Goal: Communication & Community: Answer question/provide support

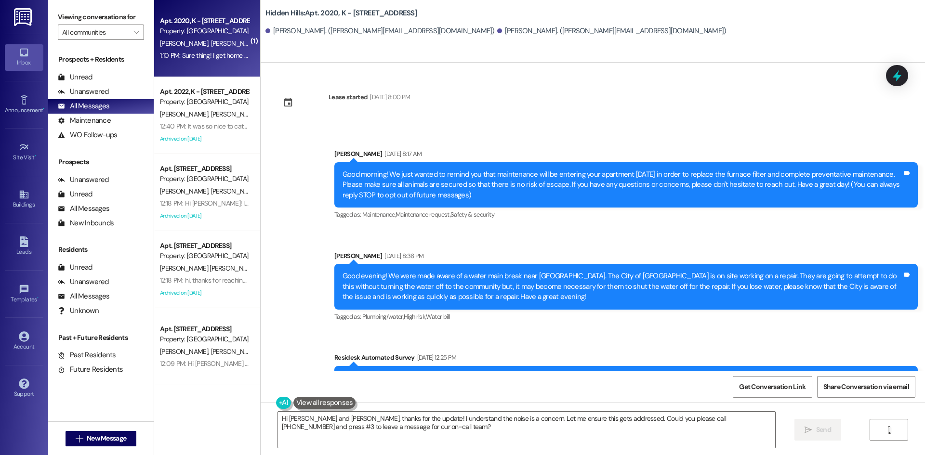
scroll to position [2884, 0]
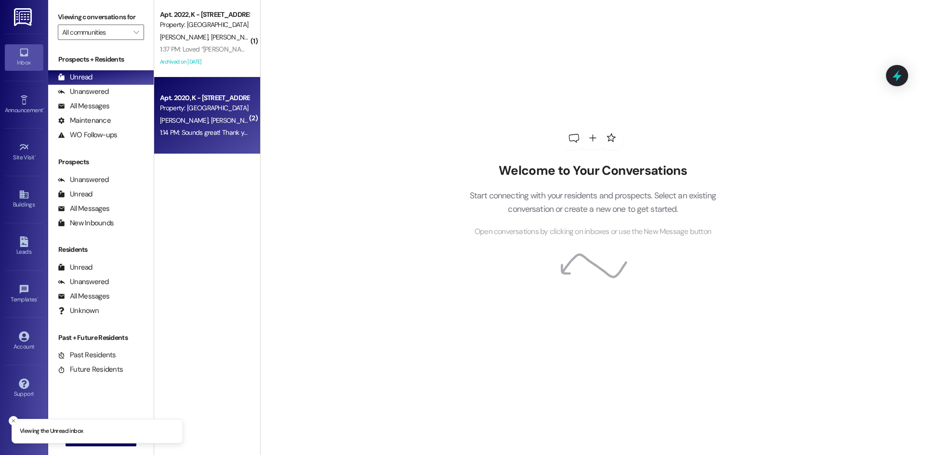
click at [220, 115] on div "[PERSON_NAME] [PERSON_NAME]" at bounding box center [204, 121] width 91 height 12
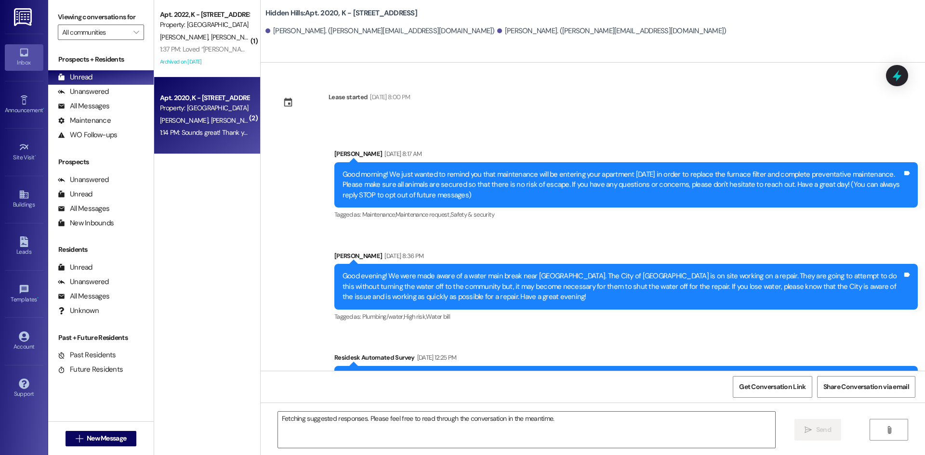
scroll to position [2782, 0]
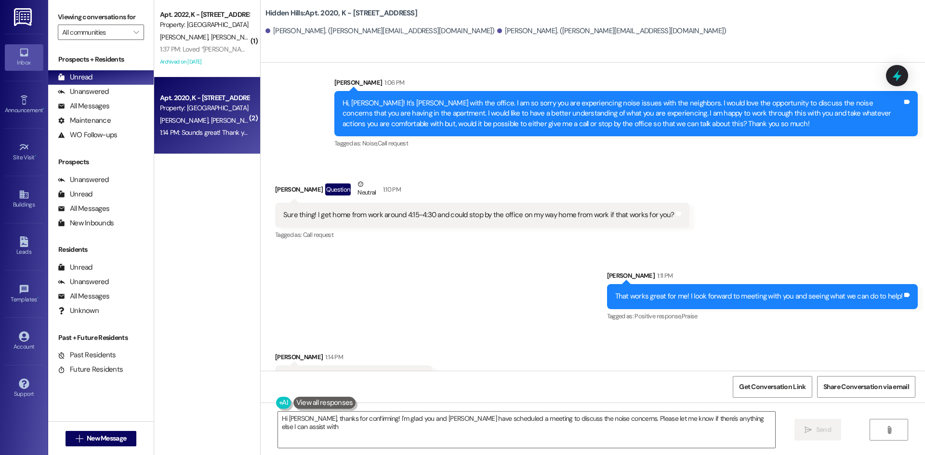
type textarea "Hi [PERSON_NAME], thanks for confirming! I'm glad you and [PERSON_NAME] have sc…"
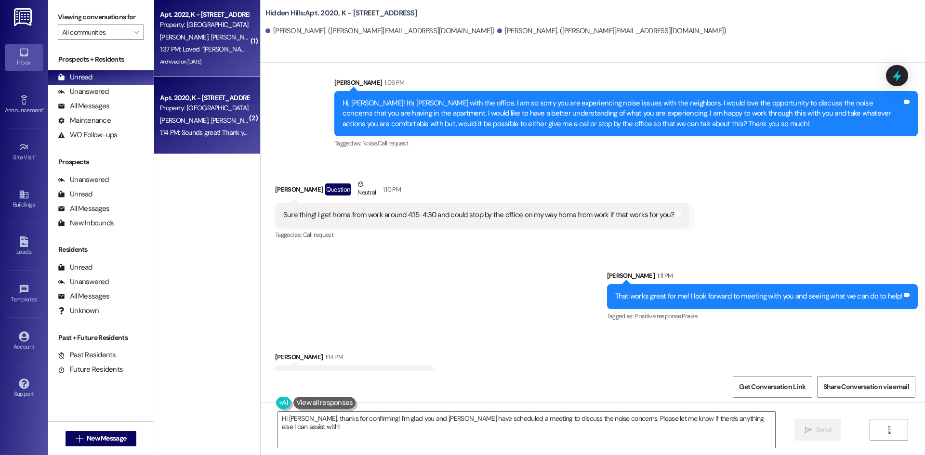
click at [262, 34] on span "[PERSON_NAME]" at bounding box center [287, 37] width 51 height 9
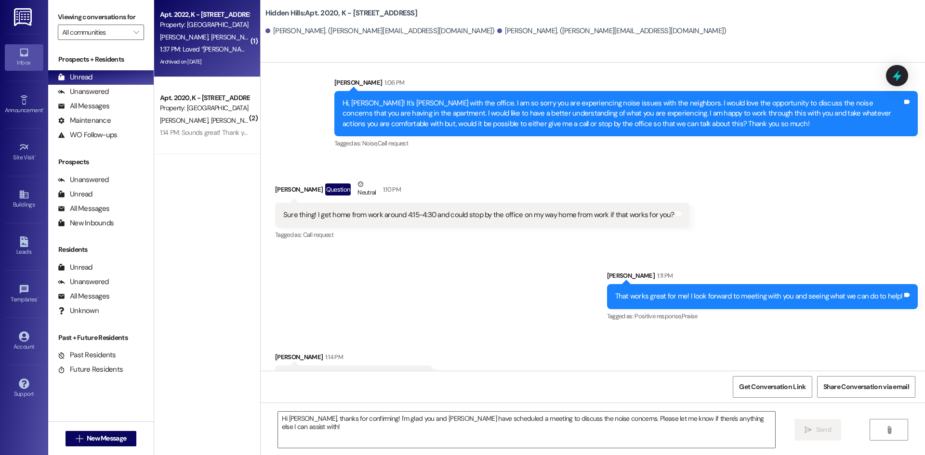
type textarea "Fetching suggested responses. Please feel free to read through the conversation…"
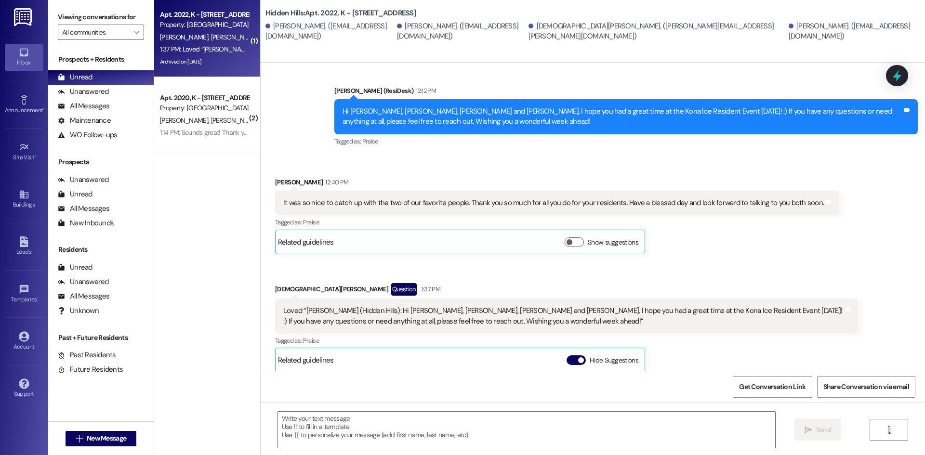
scroll to position [25779, 0]
